Goal: Task Accomplishment & Management: Manage account settings

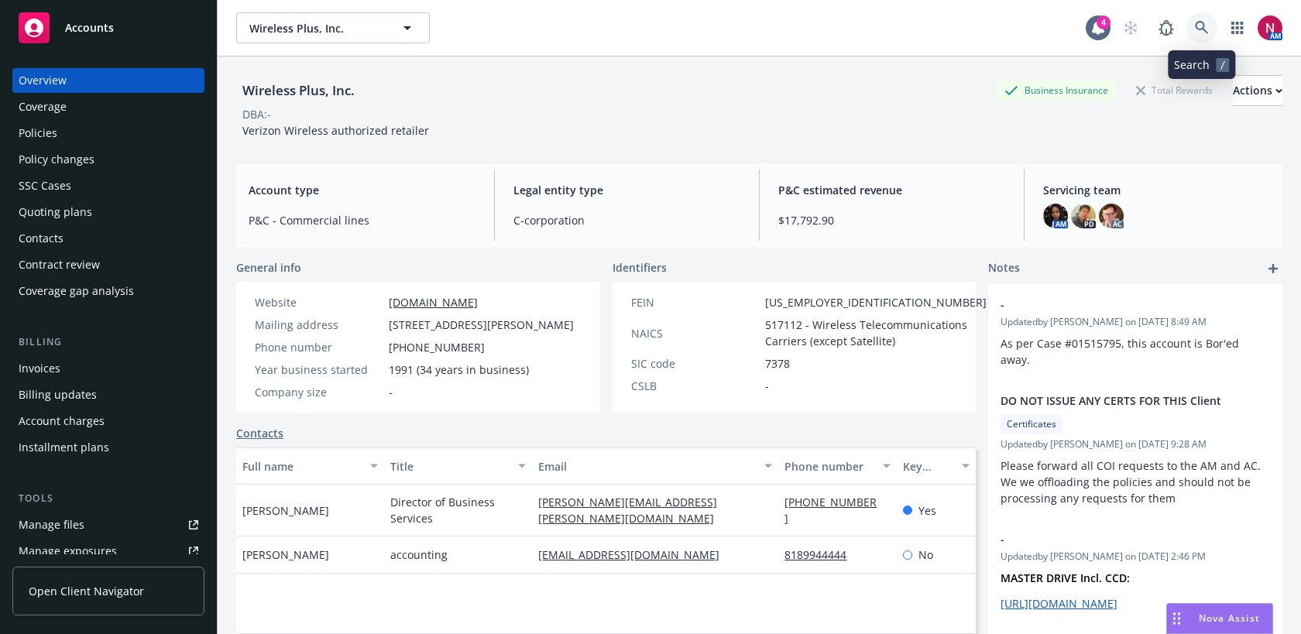
click at [1199, 26] on icon at bounding box center [1202, 28] width 14 height 14
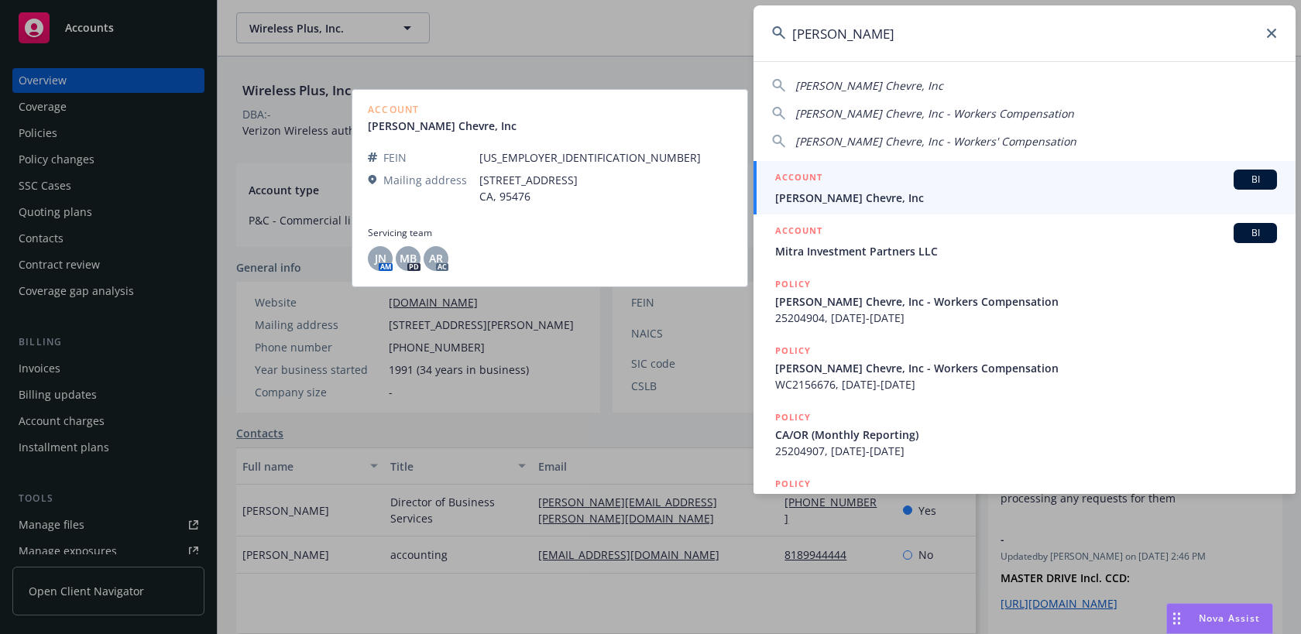
type input "[PERSON_NAME]"
click at [1085, 180] on div "ACCOUNT BI" at bounding box center [1026, 180] width 502 height 20
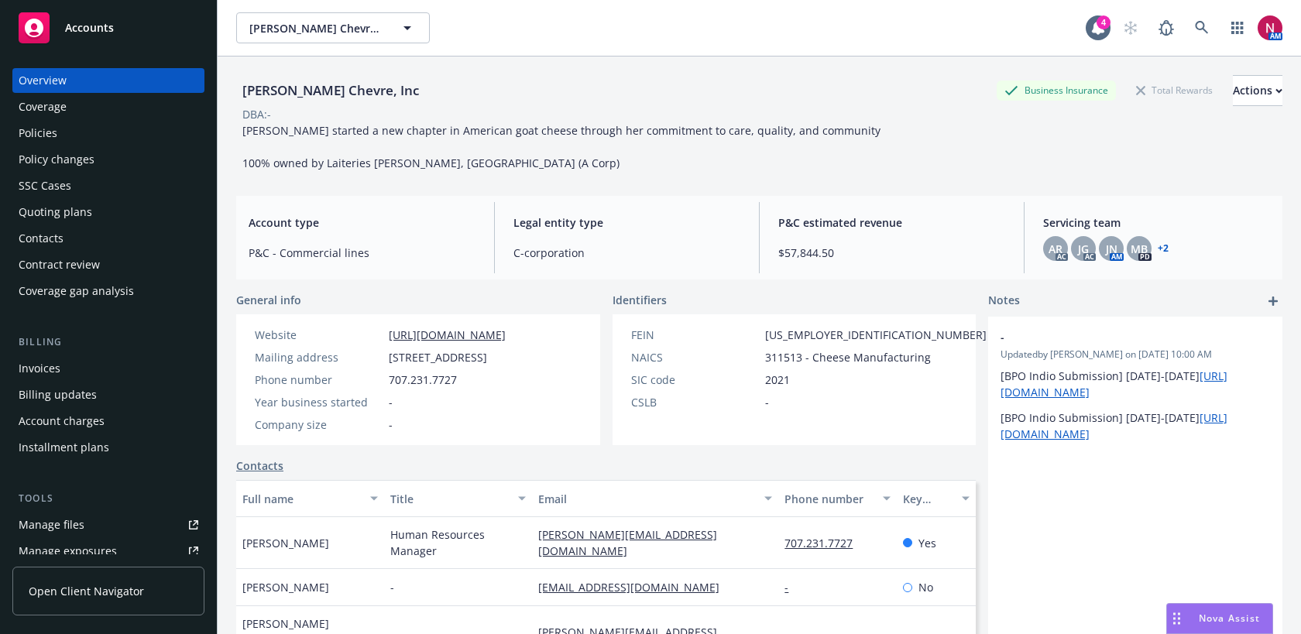
click at [88, 140] on div "Policies" at bounding box center [109, 133] width 180 height 25
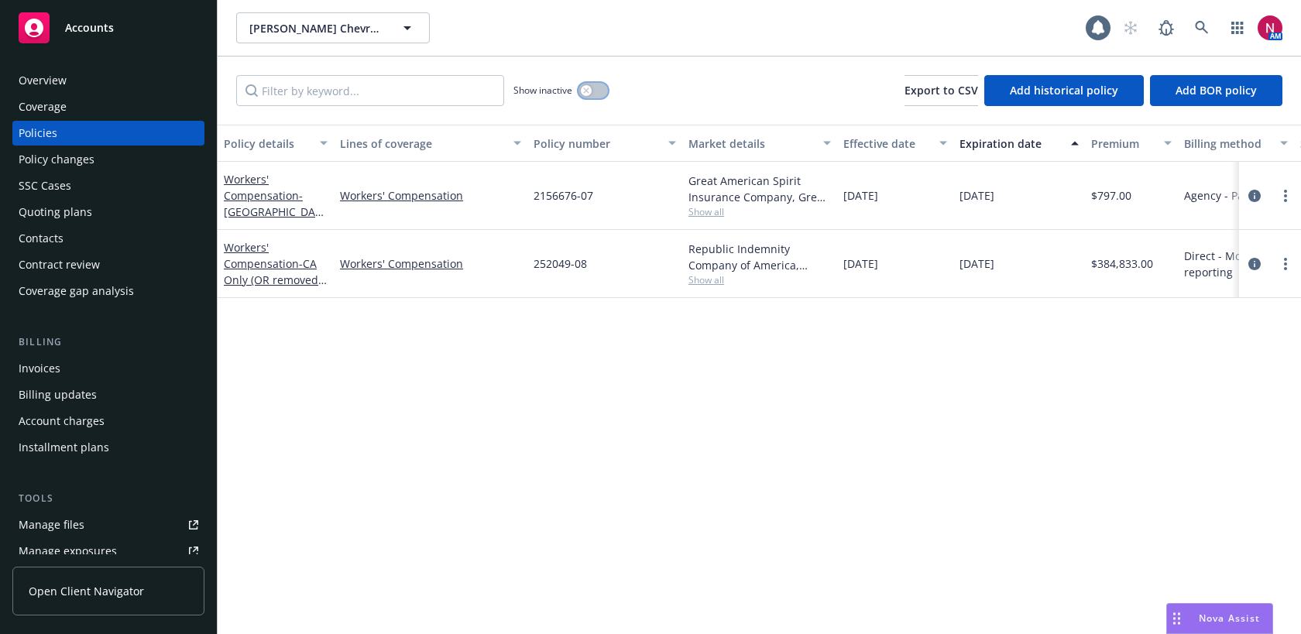
click at [591, 88] on div "button" at bounding box center [586, 90] width 11 height 11
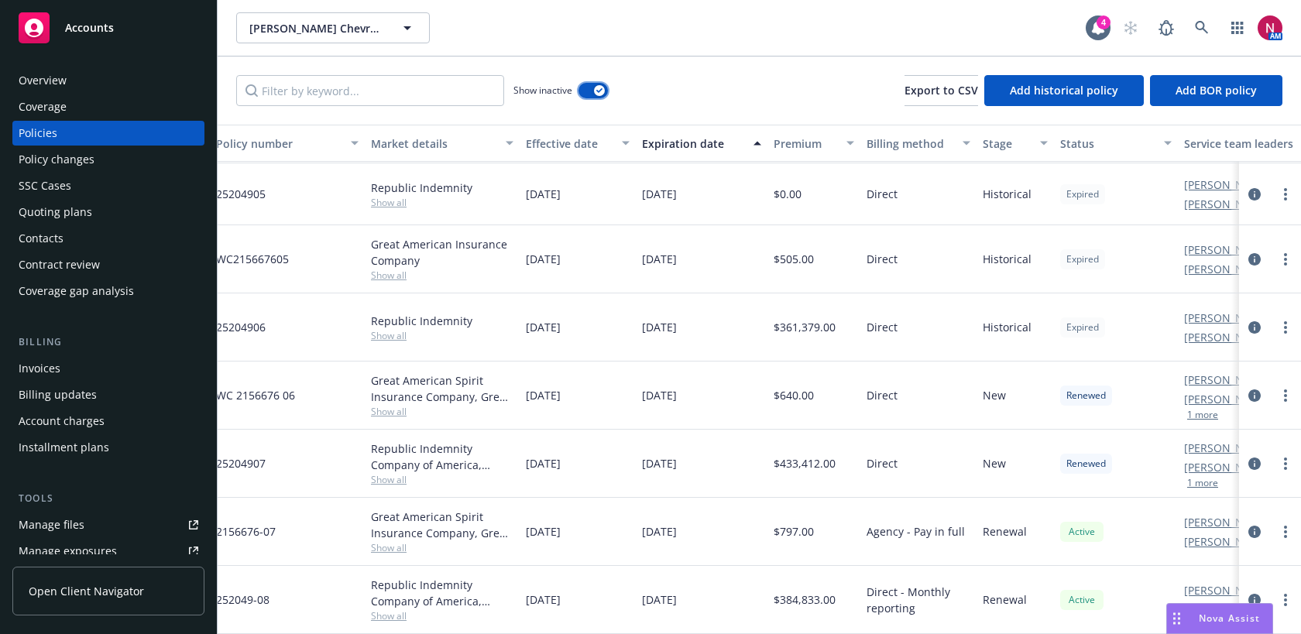
scroll to position [559, 411]
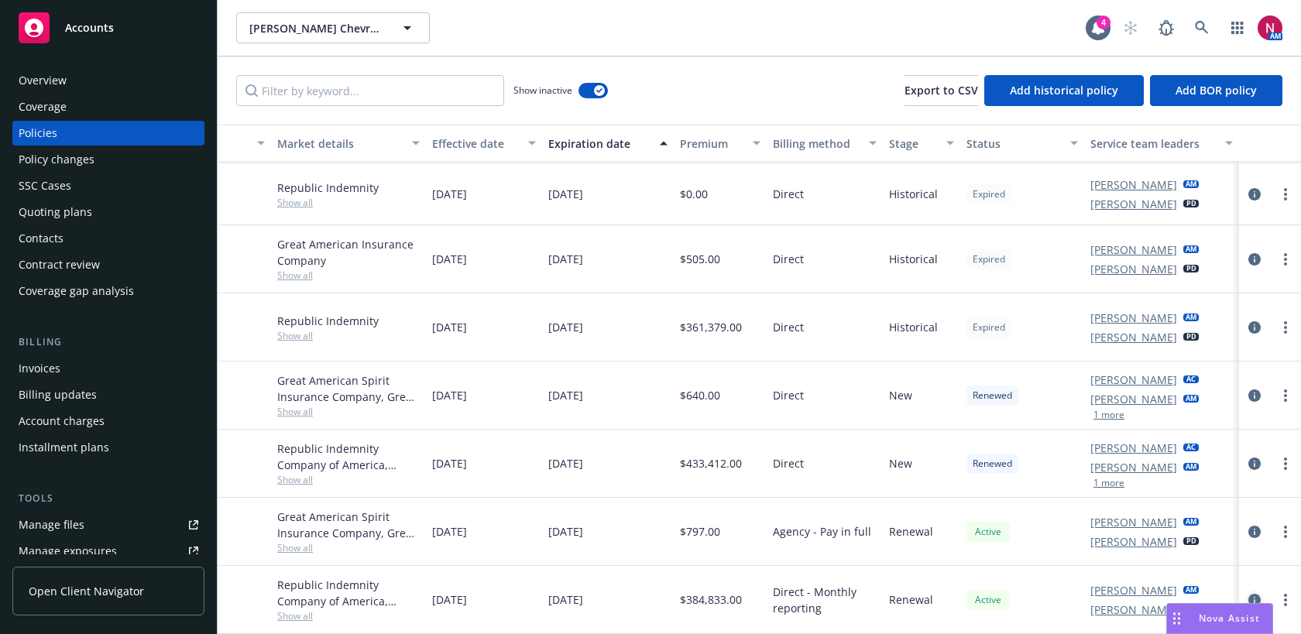
click at [1255, 597] on icon "circleInformation" at bounding box center [1254, 600] width 12 height 12
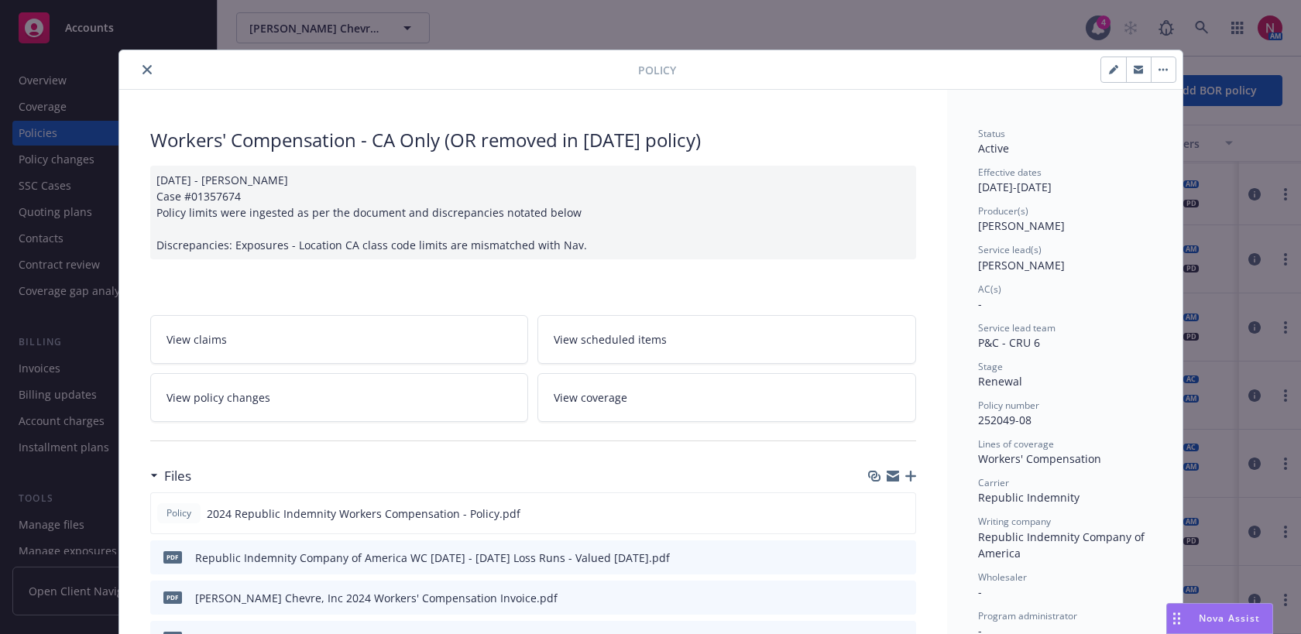
click at [146, 60] on button "close" at bounding box center [147, 69] width 19 height 19
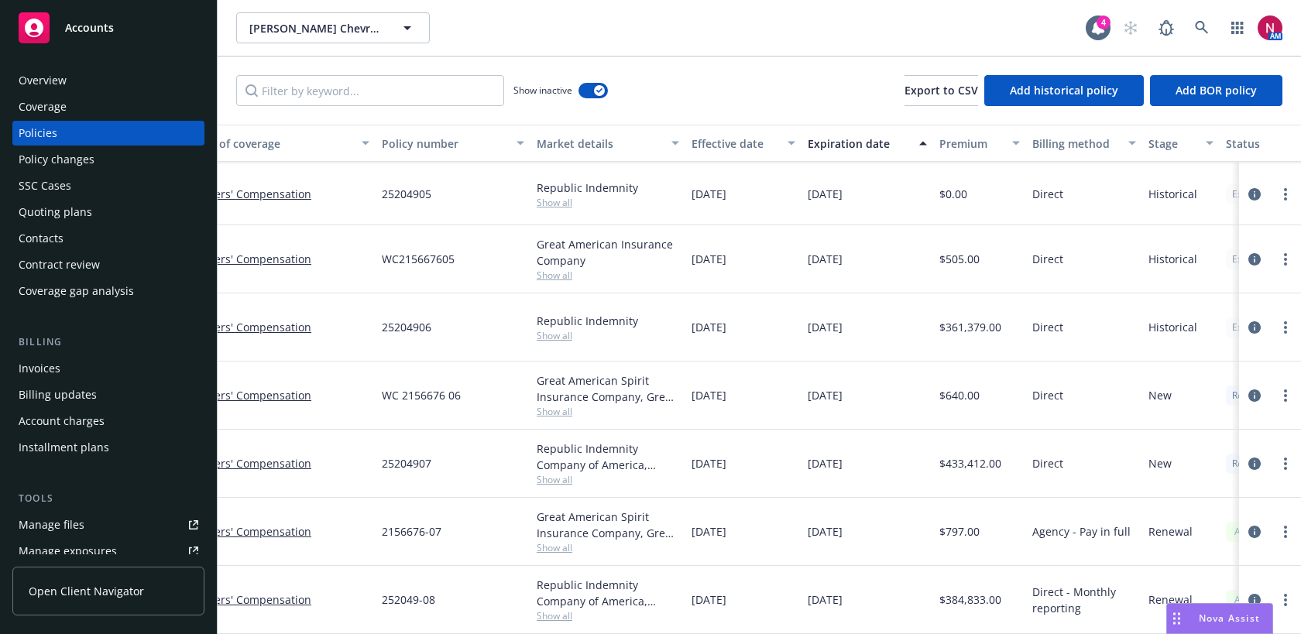
scroll to position [559, 0]
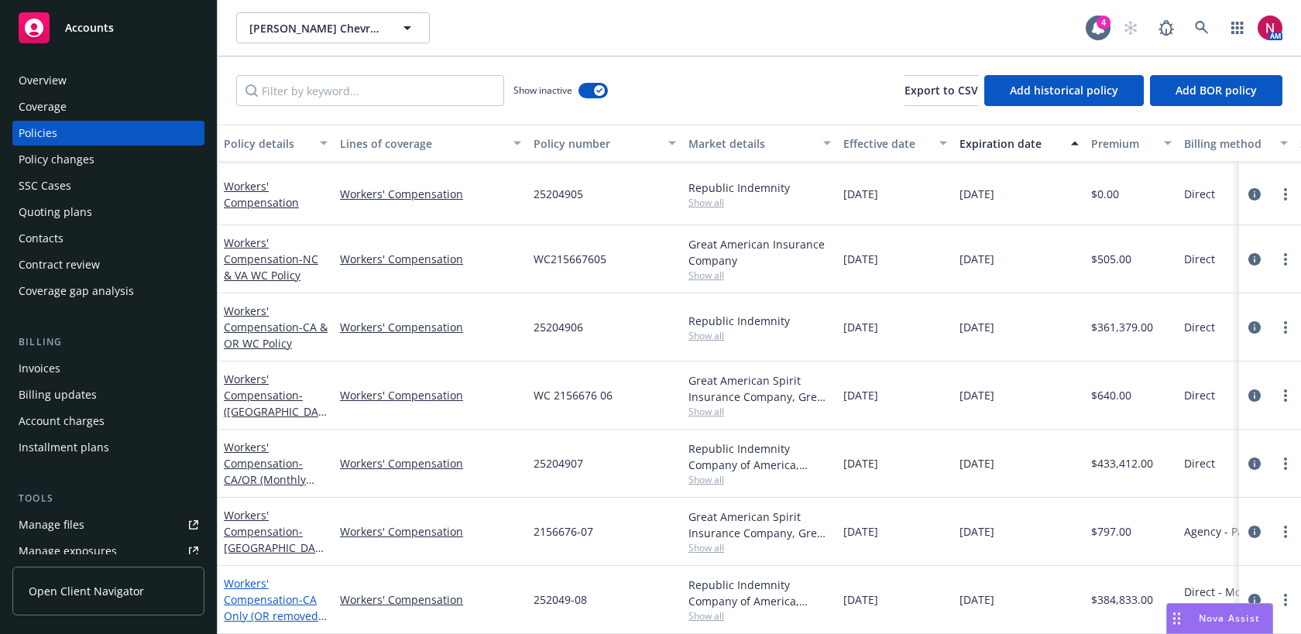
click at [268, 600] on link "Workers' Compensation - CA Only (OR removed in [DATE] policy)" at bounding box center [271, 607] width 94 height 63
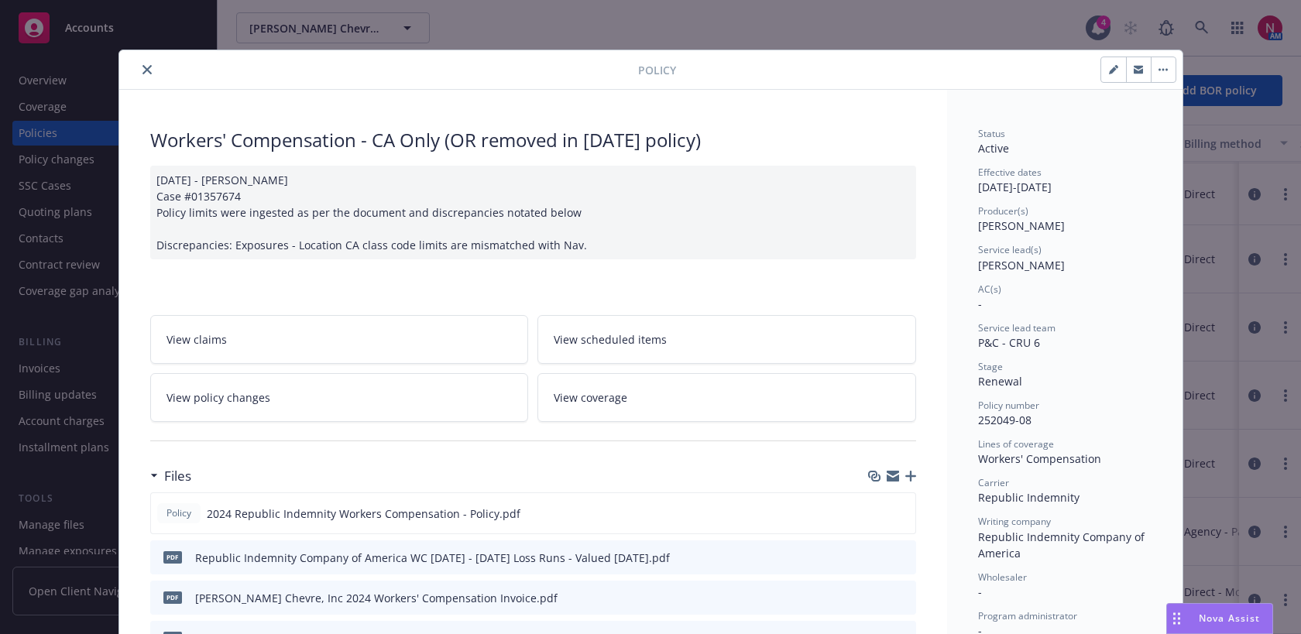
scroll to position [46, 0]
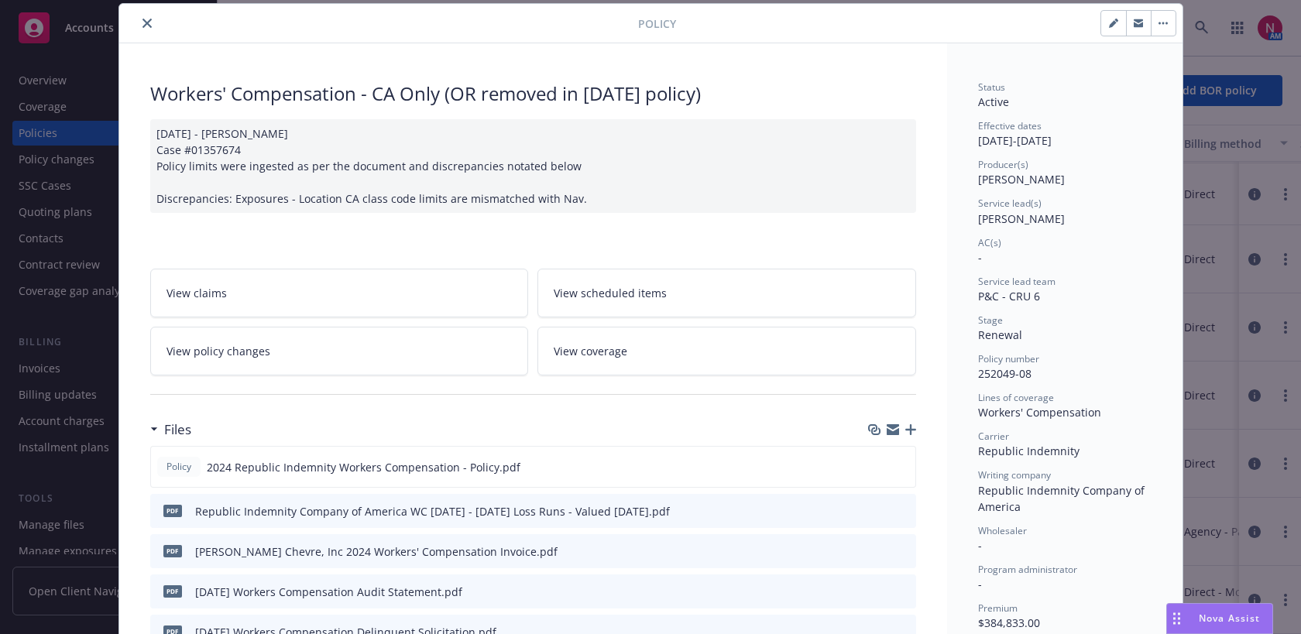
click at [1115, 28] on button "button" at bounding box center [1113, 23] width 25 height 25
select select "RENEWAL"
select select "12"
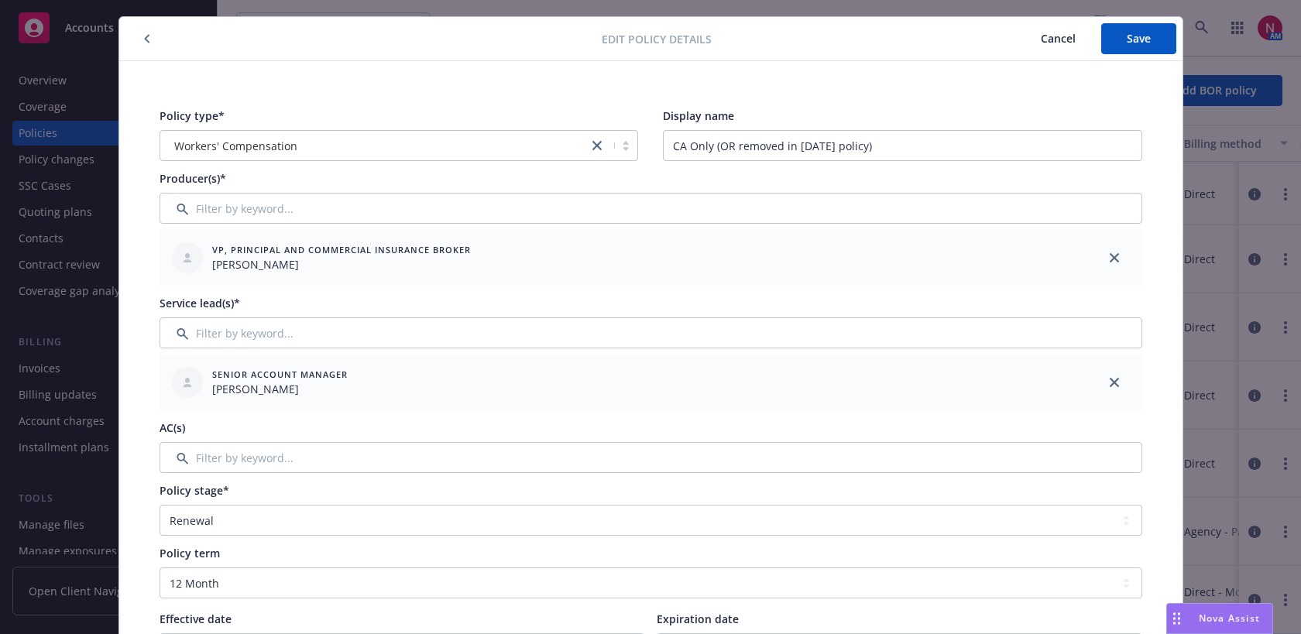
scroll to position [33, 0]
click at [694, 462] on input "Filter by keyword..." at bounding box center [651, 458] width 983 height 31
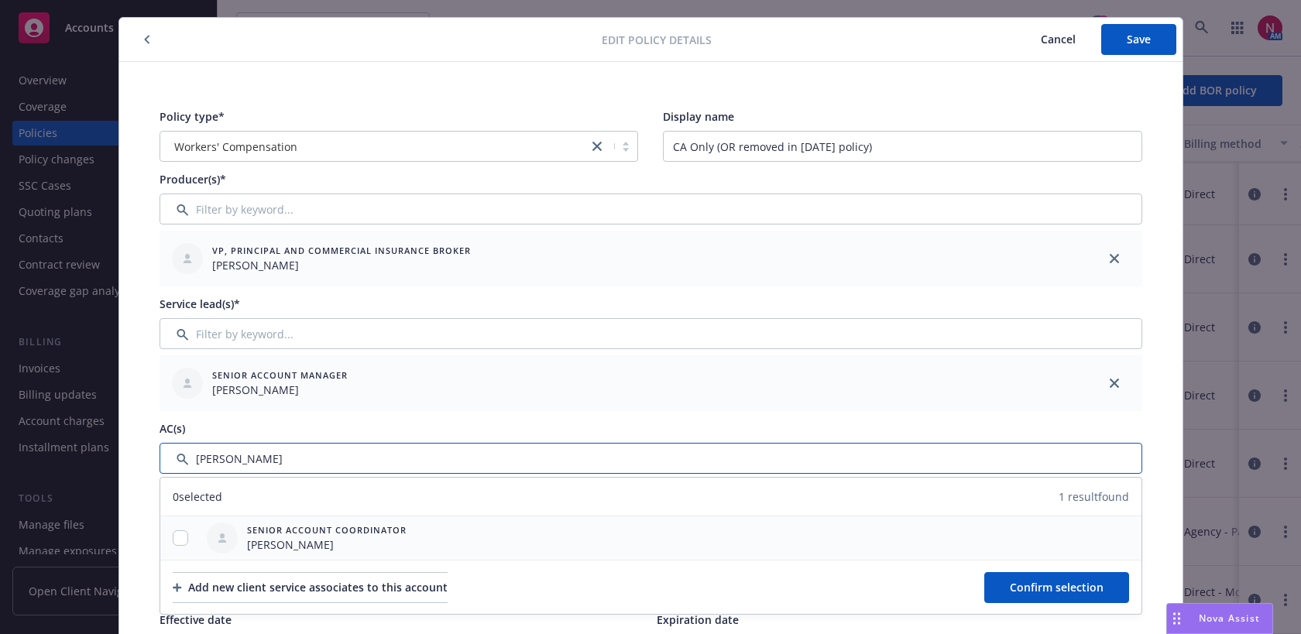
type input "[PERSON_NAME]"
click at [179, 533] on input "checkbox" at bounding box center [180, 537] width 15 height 15
checkbox input "true"
click at [144, 40] on icon "button" at bounding box center [147, 39] width 6 height 9
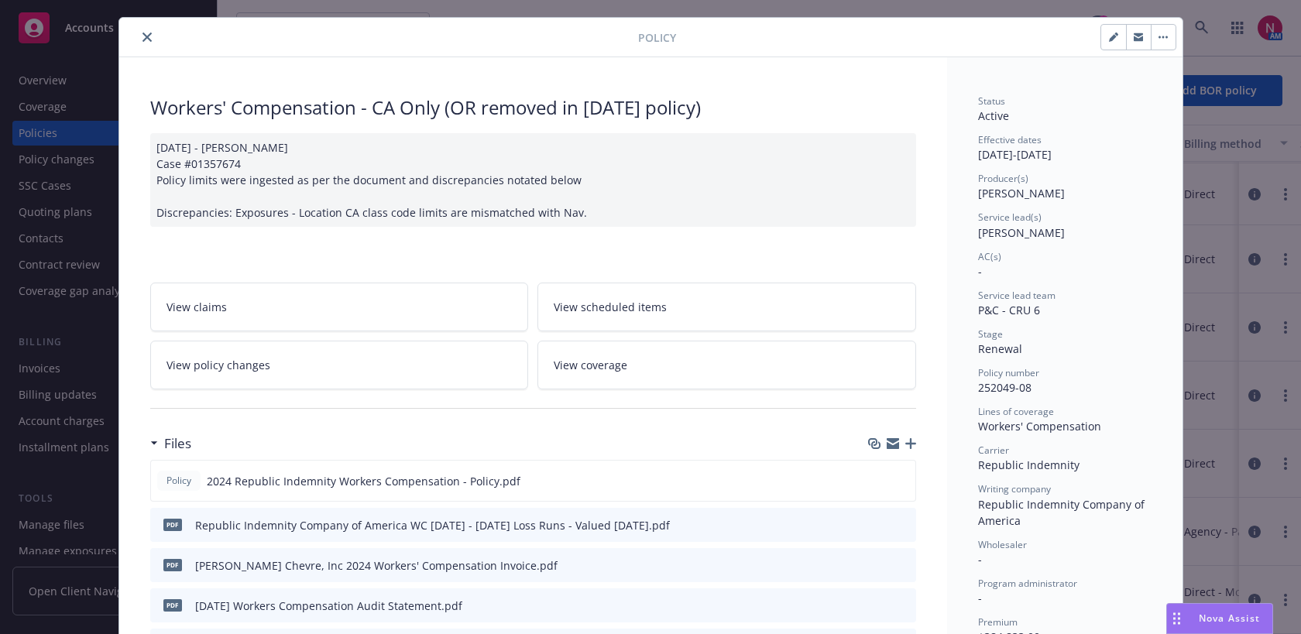
click at [143, 40] on icon "close" at bounding box center [146, 37] width 9 height 9
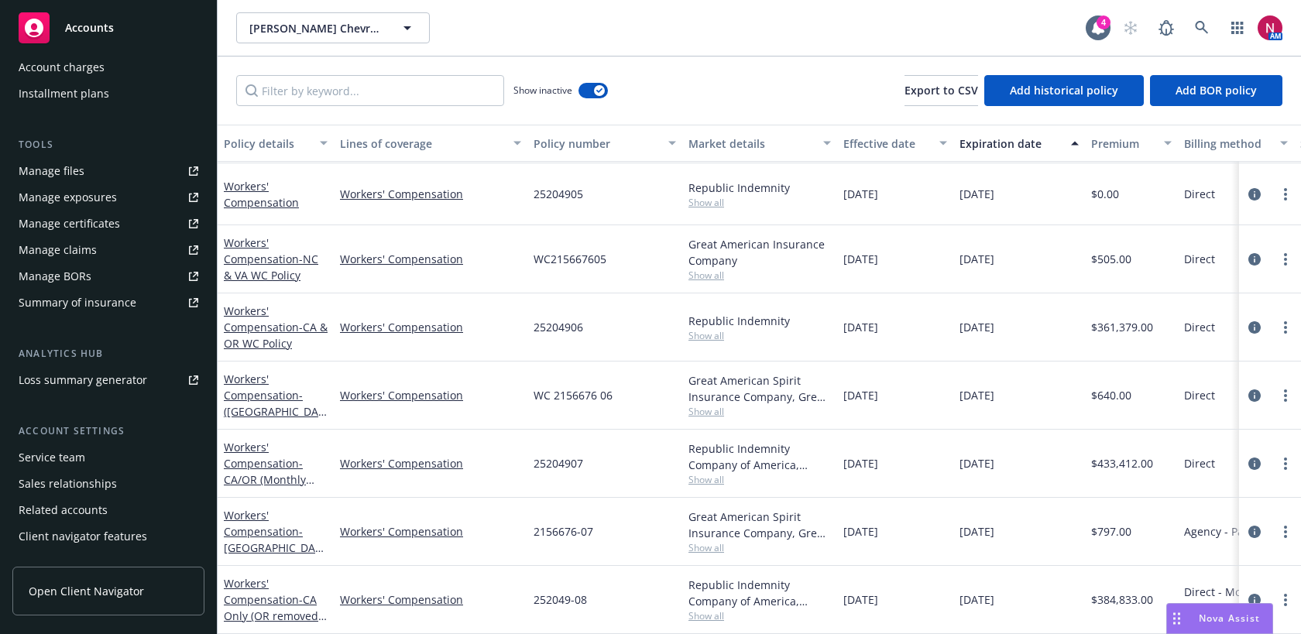
scroll to position [375, 0]
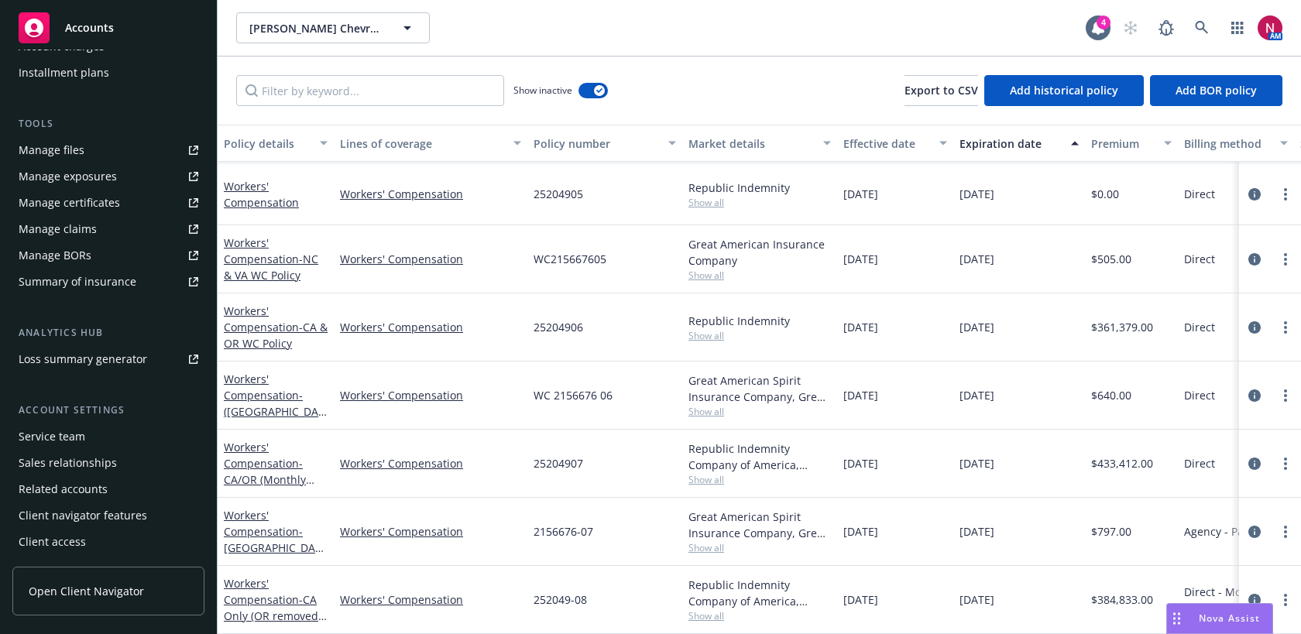
click at [65, 435] on div "Service team" at bounding box center [52, 436] width 67 height 25
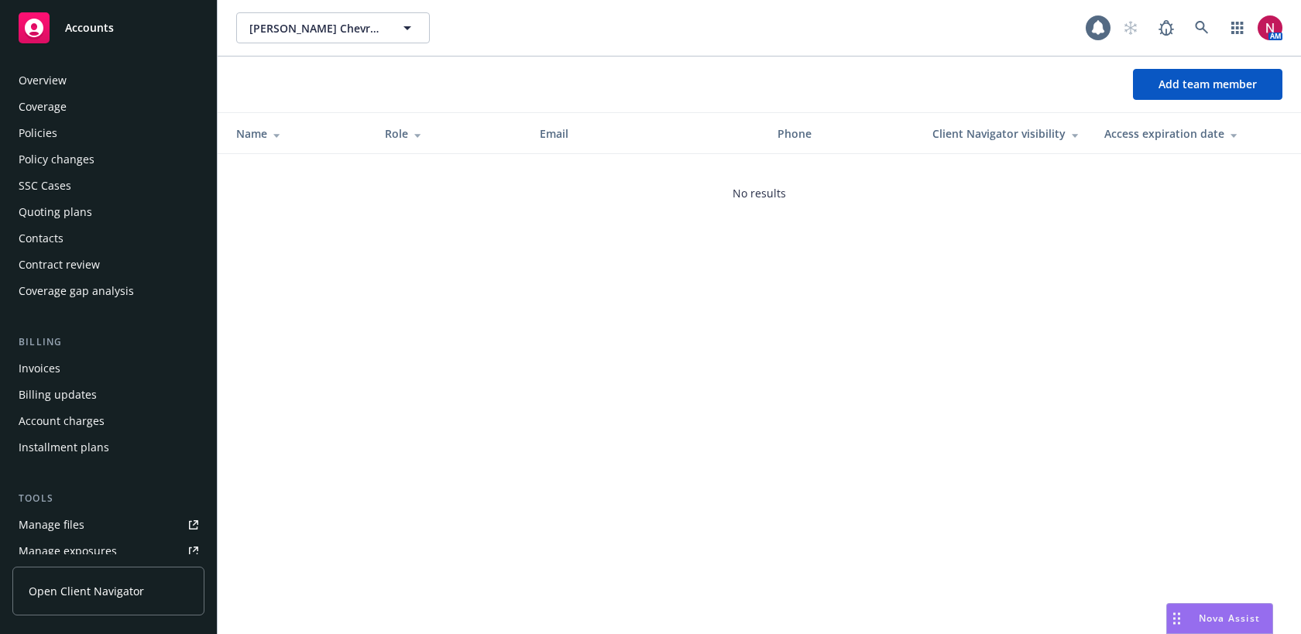
scroll to position [375, 0]
